Goal: Task Accomplishment & Management: Use online tool/utility

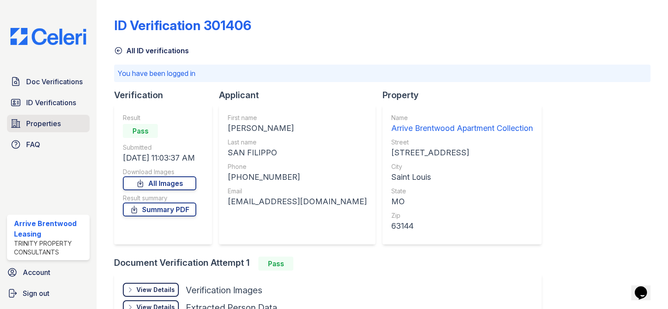
drag, startPoint x: 42, startPoint y: 129, endPoint x: 49, endPoint y: 129, distance: 7.0
click at [42, 128] on span "Properties" at bounding box center [43, 123] width 35 height 10
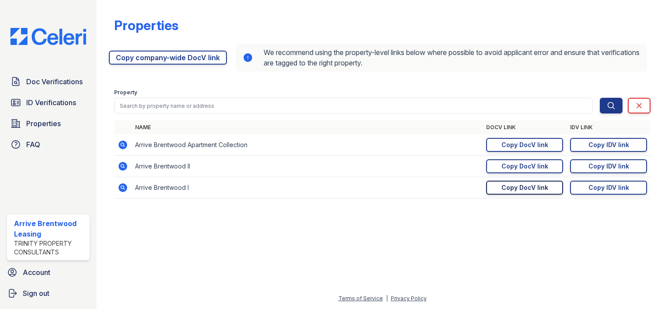
click at [455, 188] on div "Copy DocV link" at bounding box center [524, 188] width 47 height 9
click at [49, 125] on span "Properties" at bounding box center [43, 123] width 35 height 10
click at [455, 190] on div "Copy IDV link" at bounding box center [608, 188] width 41 height 9
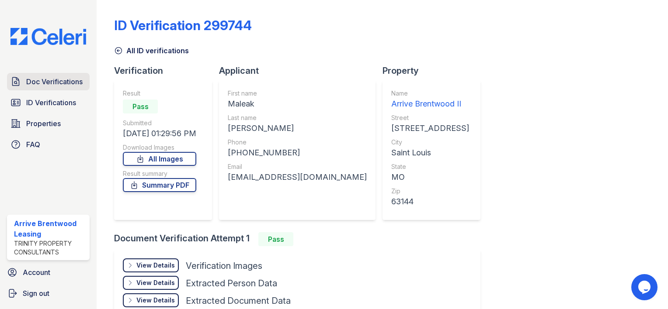
click at [66, 84] on span "Doc Verifications" at bounding box center [54, 81] width 56 height 10
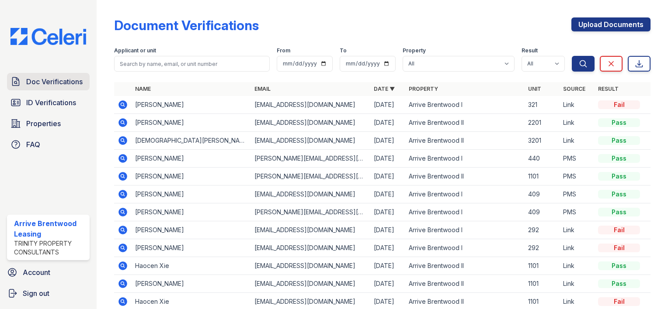
click at [62, 81] on span "Doc Verifications" at bounding box center [54, 81] width 56 height 10
